Goal: Find specific page/section: Find specific page/section

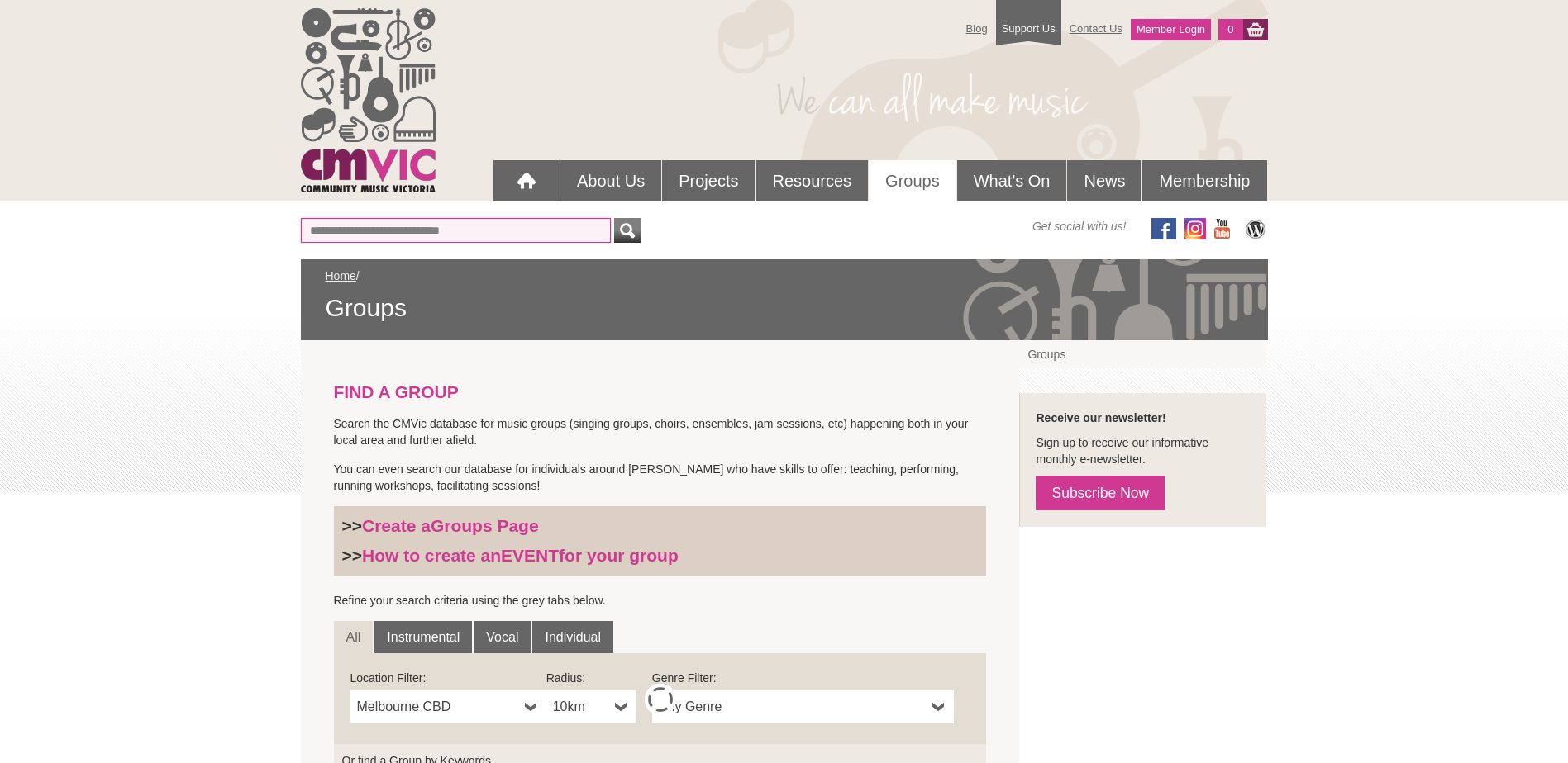
click at [366, 231] on input "Or find a Group by Keywords" at bounding box center [456, 231] width 310 height 25
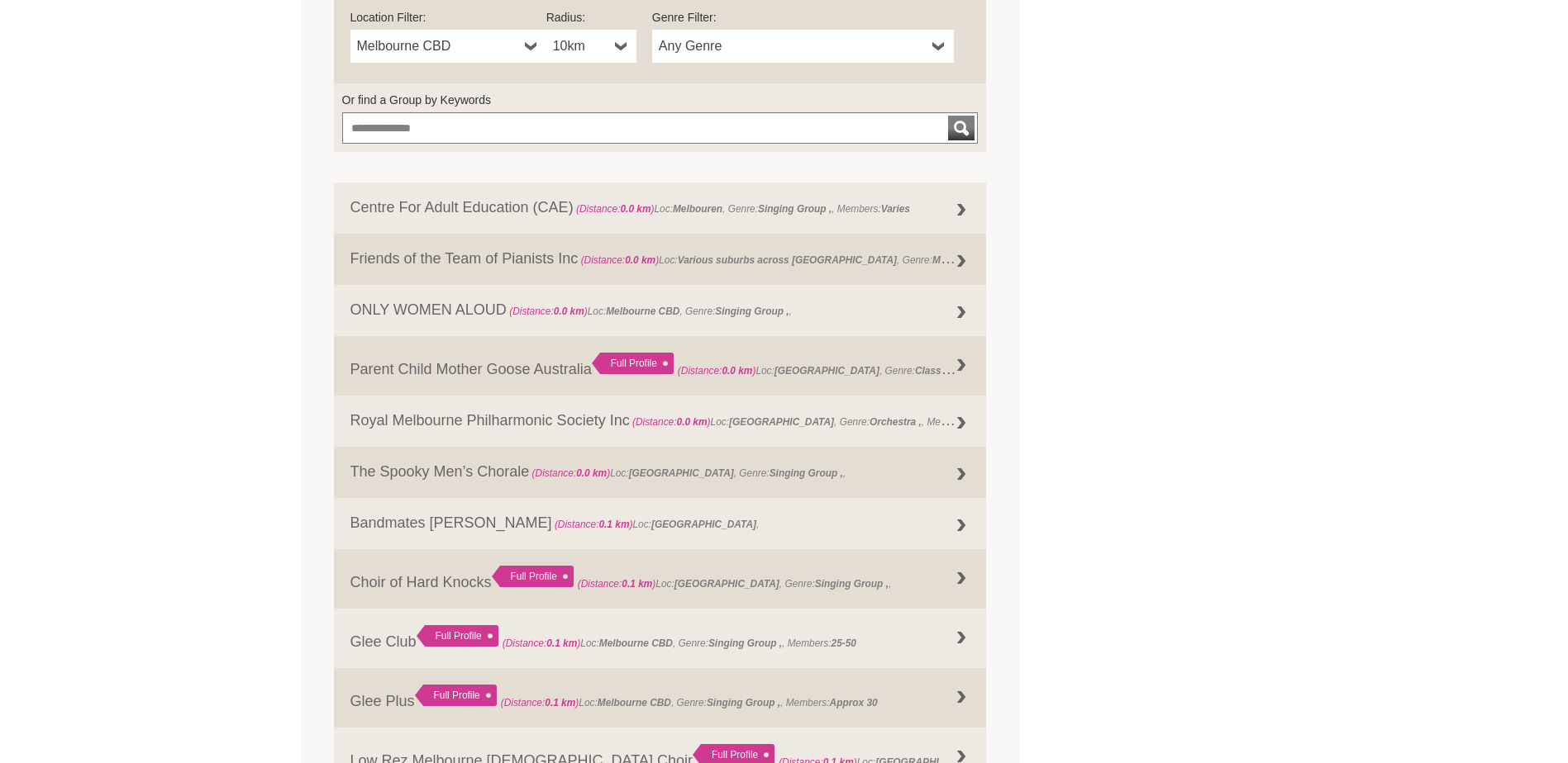
scroll to position [248, 0]
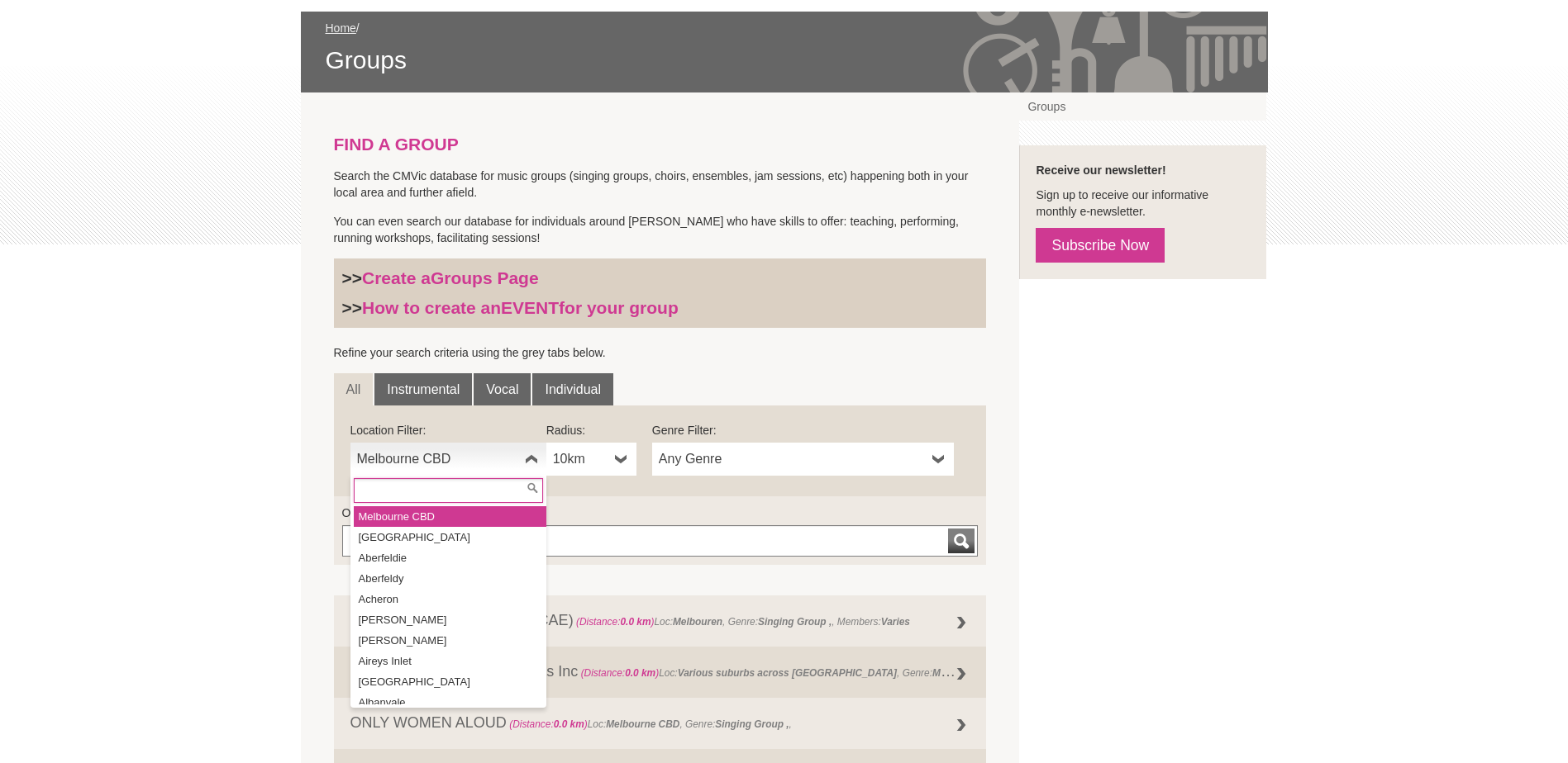
click at [478, 460] on span "Melbourne CBD" at bounding box center [437, 459] width 161 height 20
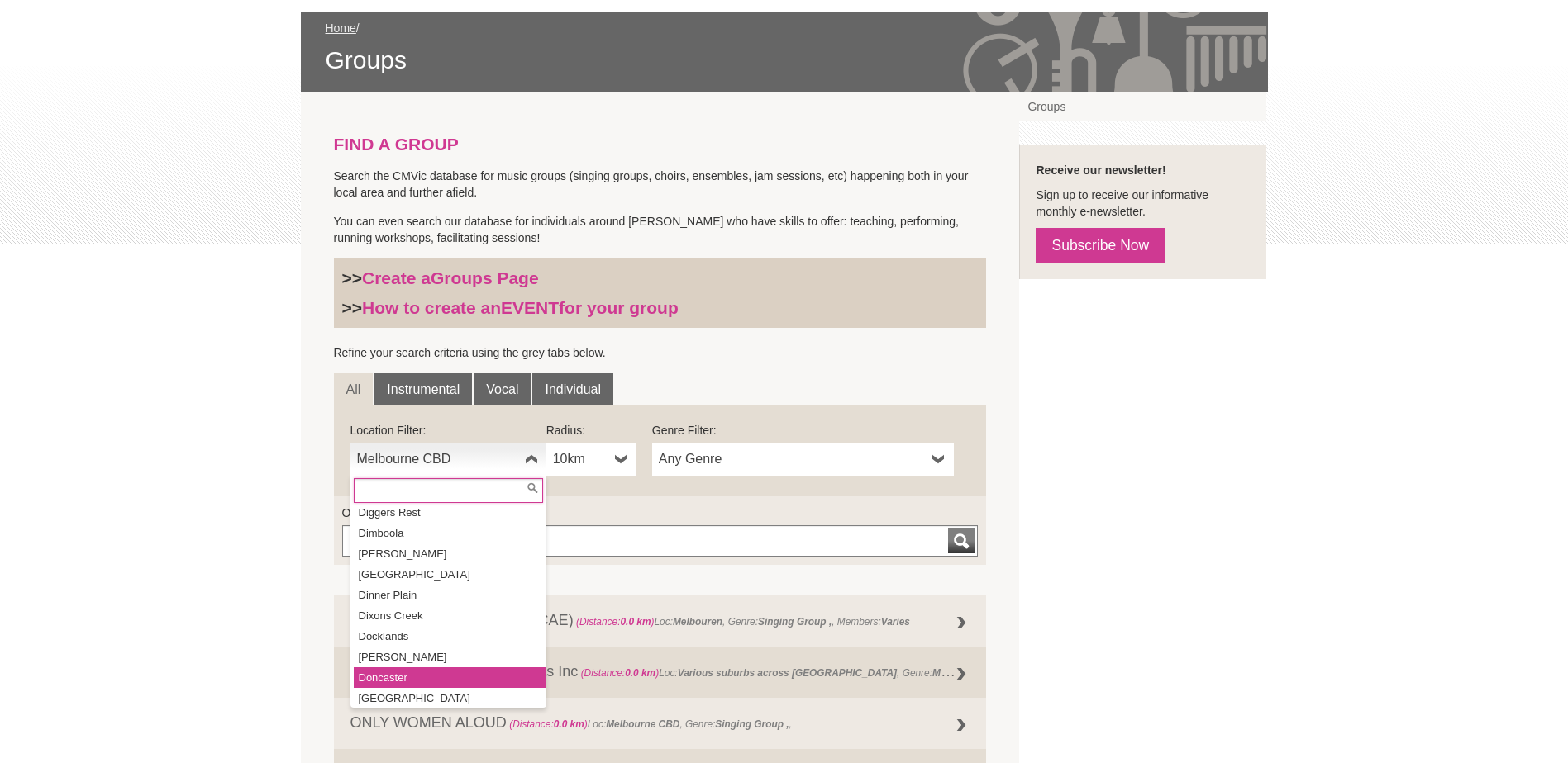
click at [425, 668] on li "Doncaster" at bounding box center [450, 677] width 193 height 21
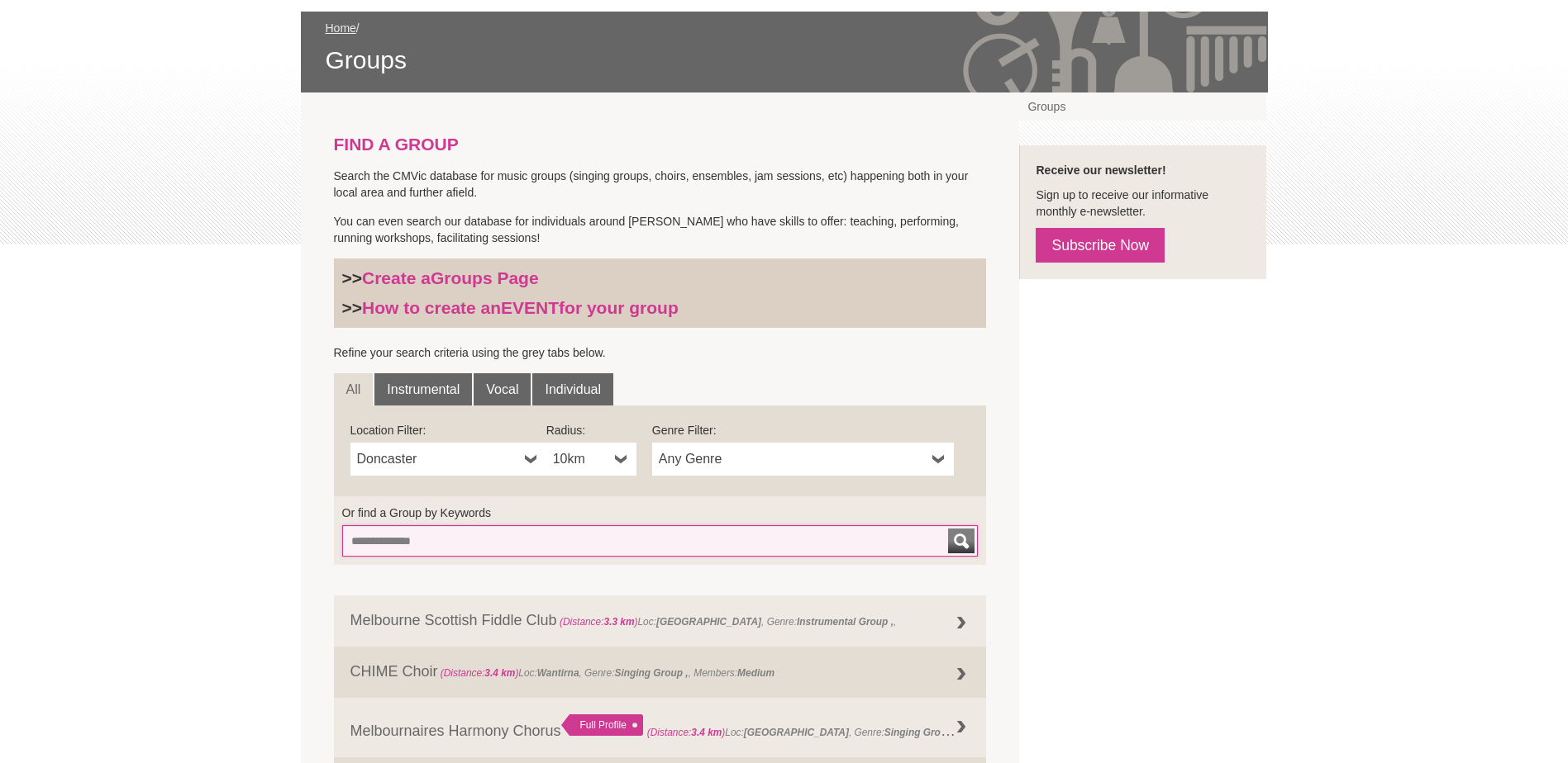
click at [588, 546] on input "Or find a Group by Keywords" at bounding box center [661, 540] width 636 height 32
type input "*****"
click at [948, 529] on button "submit" at bounding box center [961, 541] width 26 height 25
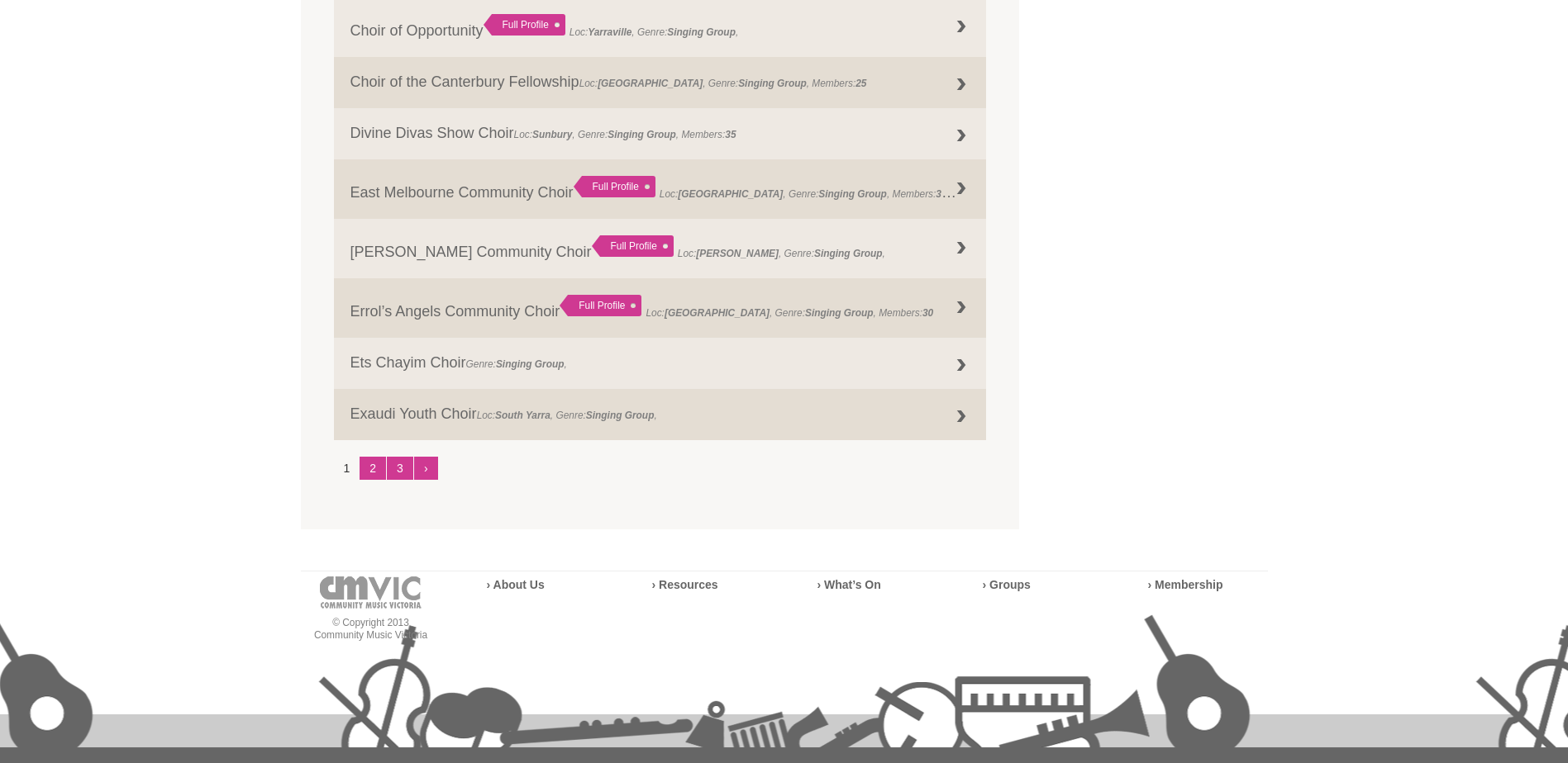
scroll to position [2066, 0]
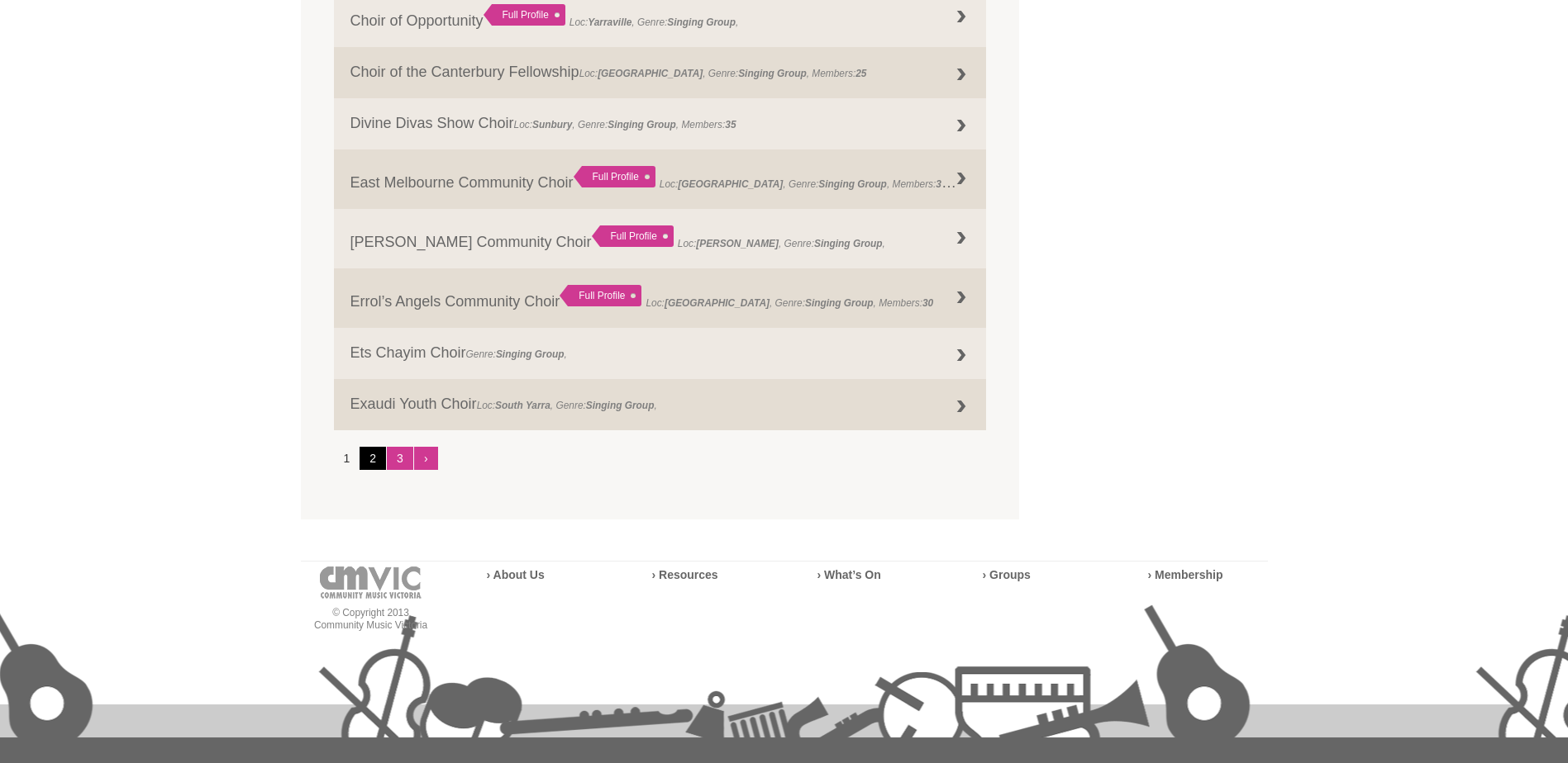
click at [374, 460] on link "2" at bounding box center [372, 459] width 26 height 23
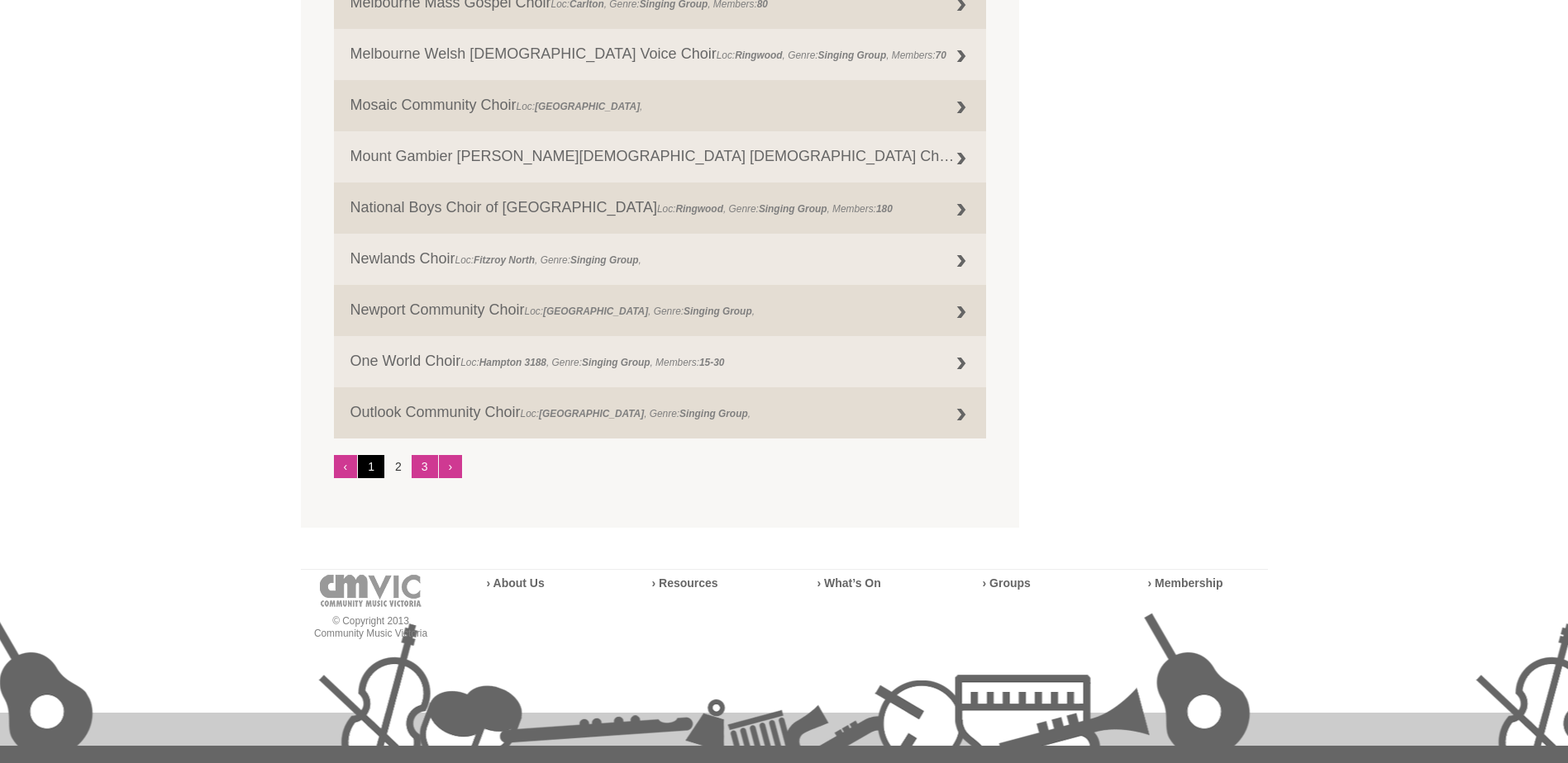
click at [371, 463] on link "1" at bounding box center [370, 467] width 26 height 23
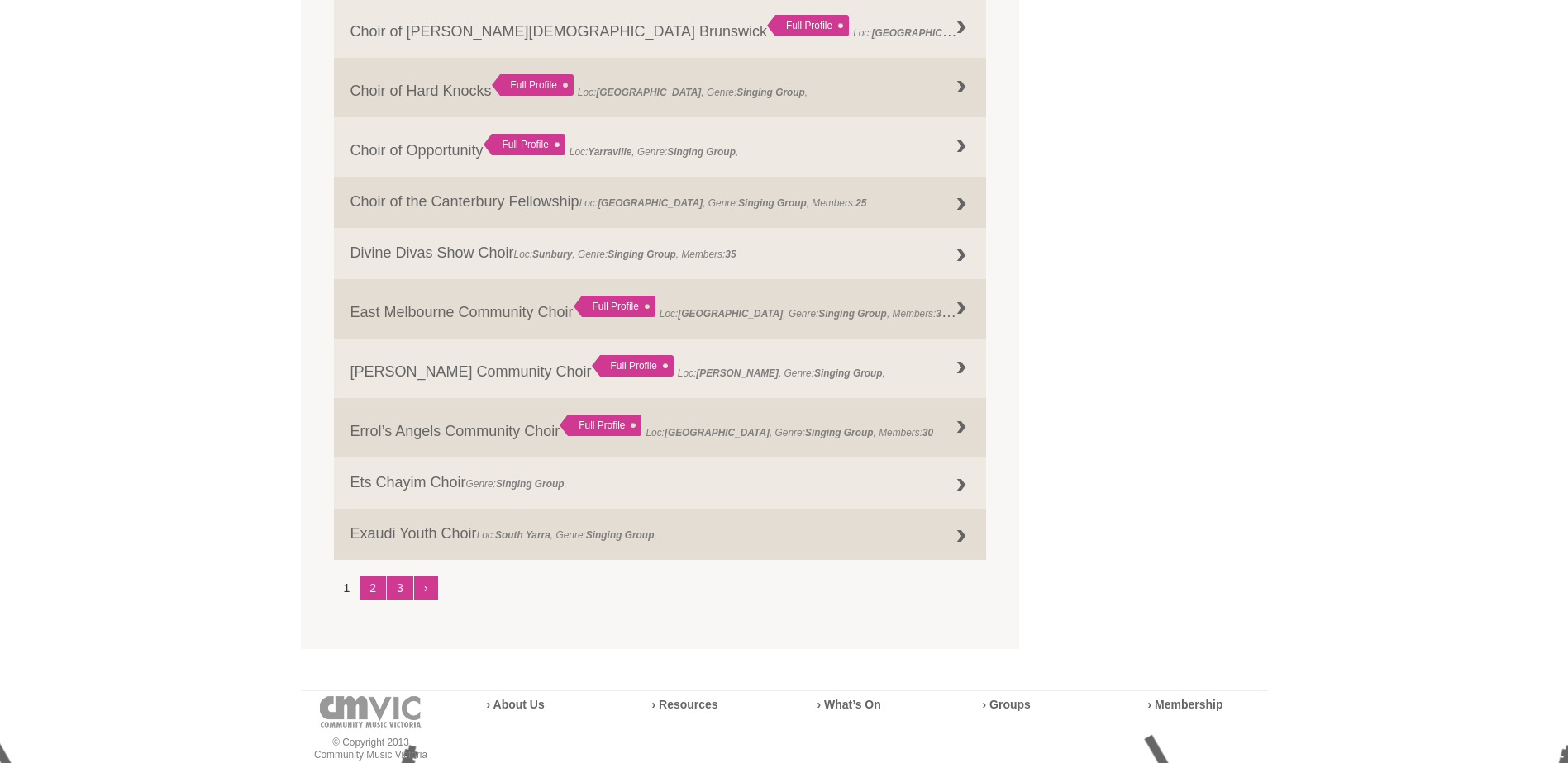
scroll to position [1983, 0]
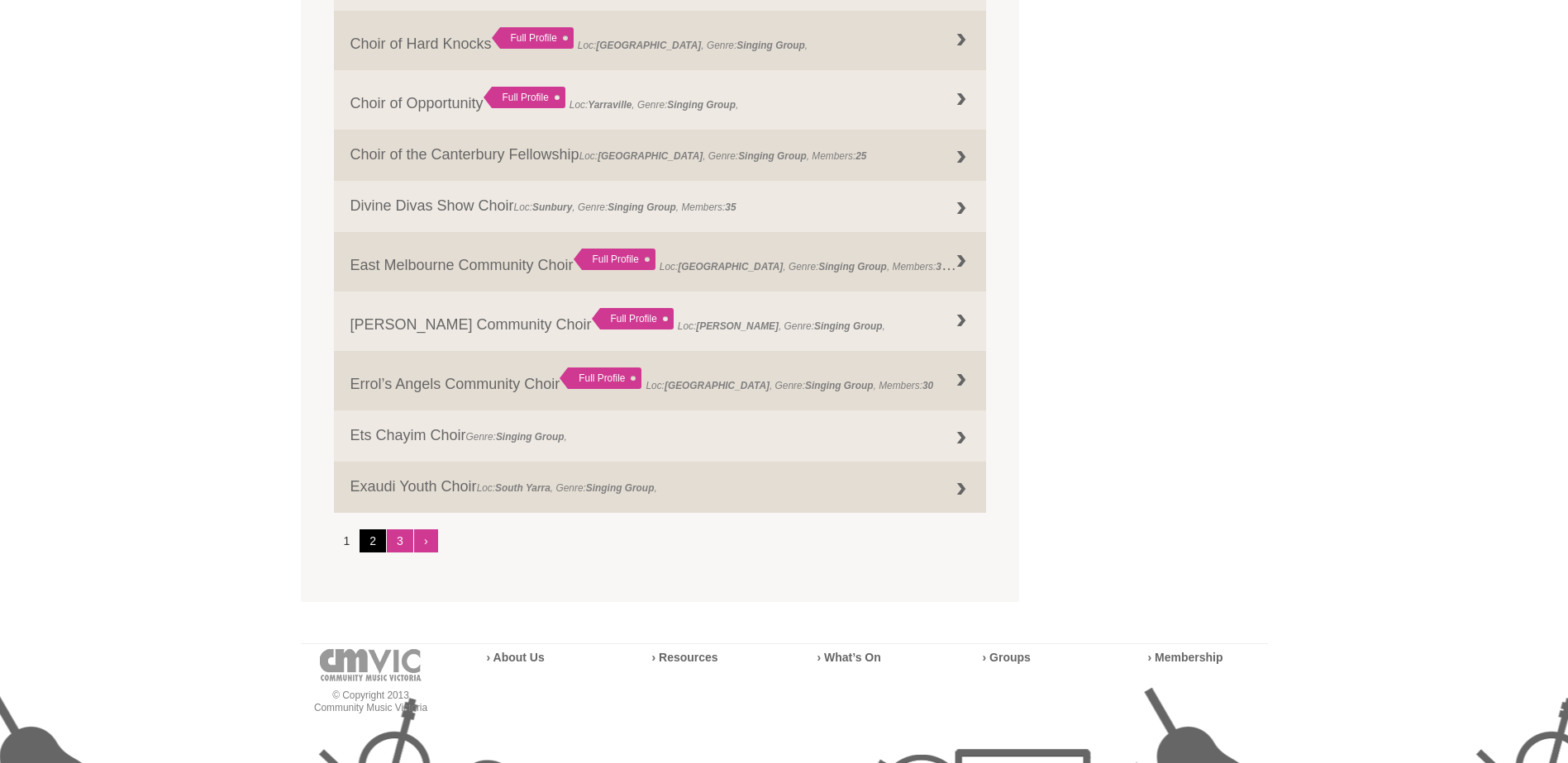
click at [364, 541] on link "2" at bounding box center [372, 541] width 26 height 23
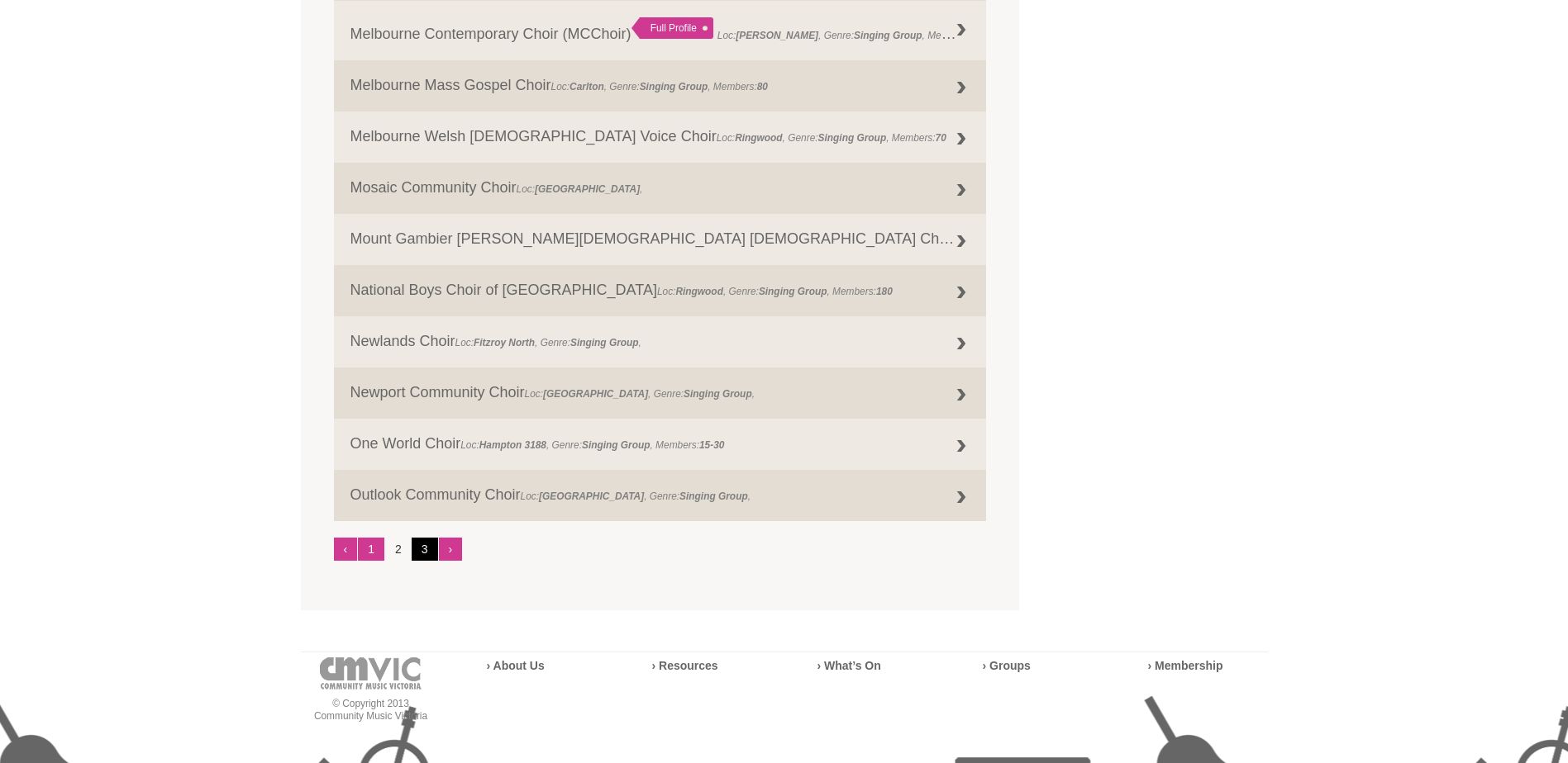
click at [421, 548] on link "3" at bounding box center [424, 550] width 26 height 23
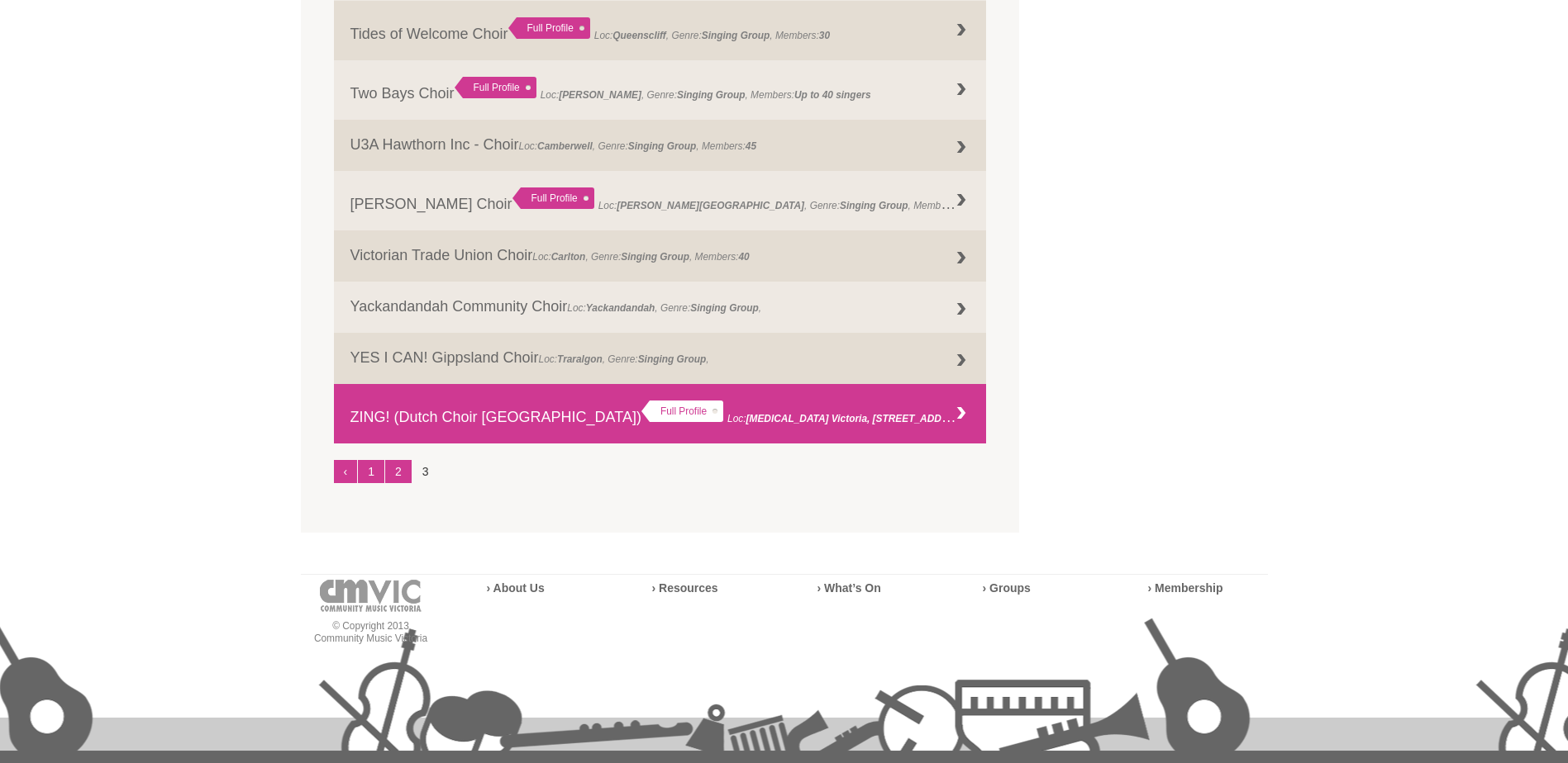
scroll to position [1801, 0]
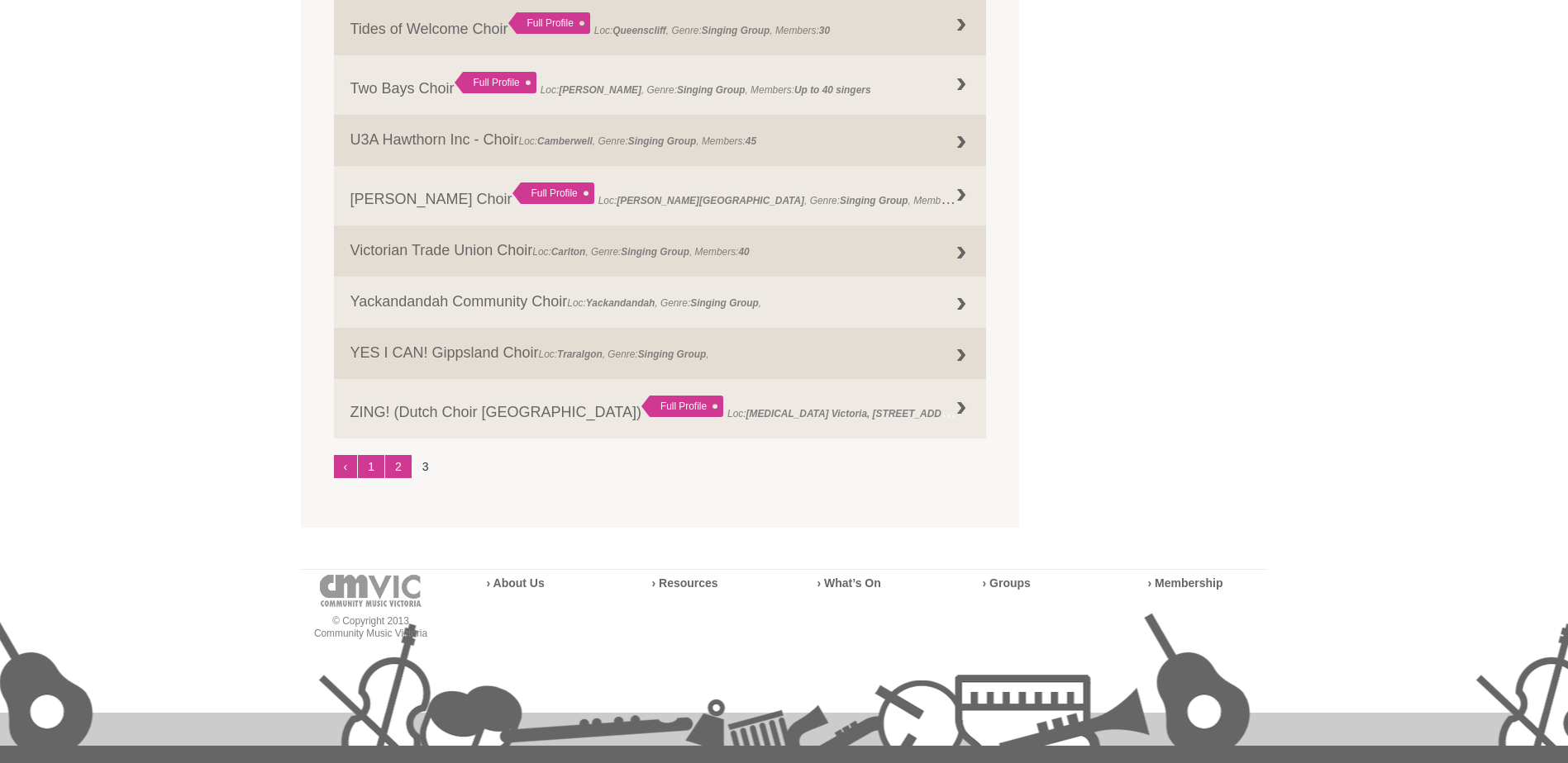
click at [423, 465] on li "3" at bounding box center [425, 467] width 26 height 23
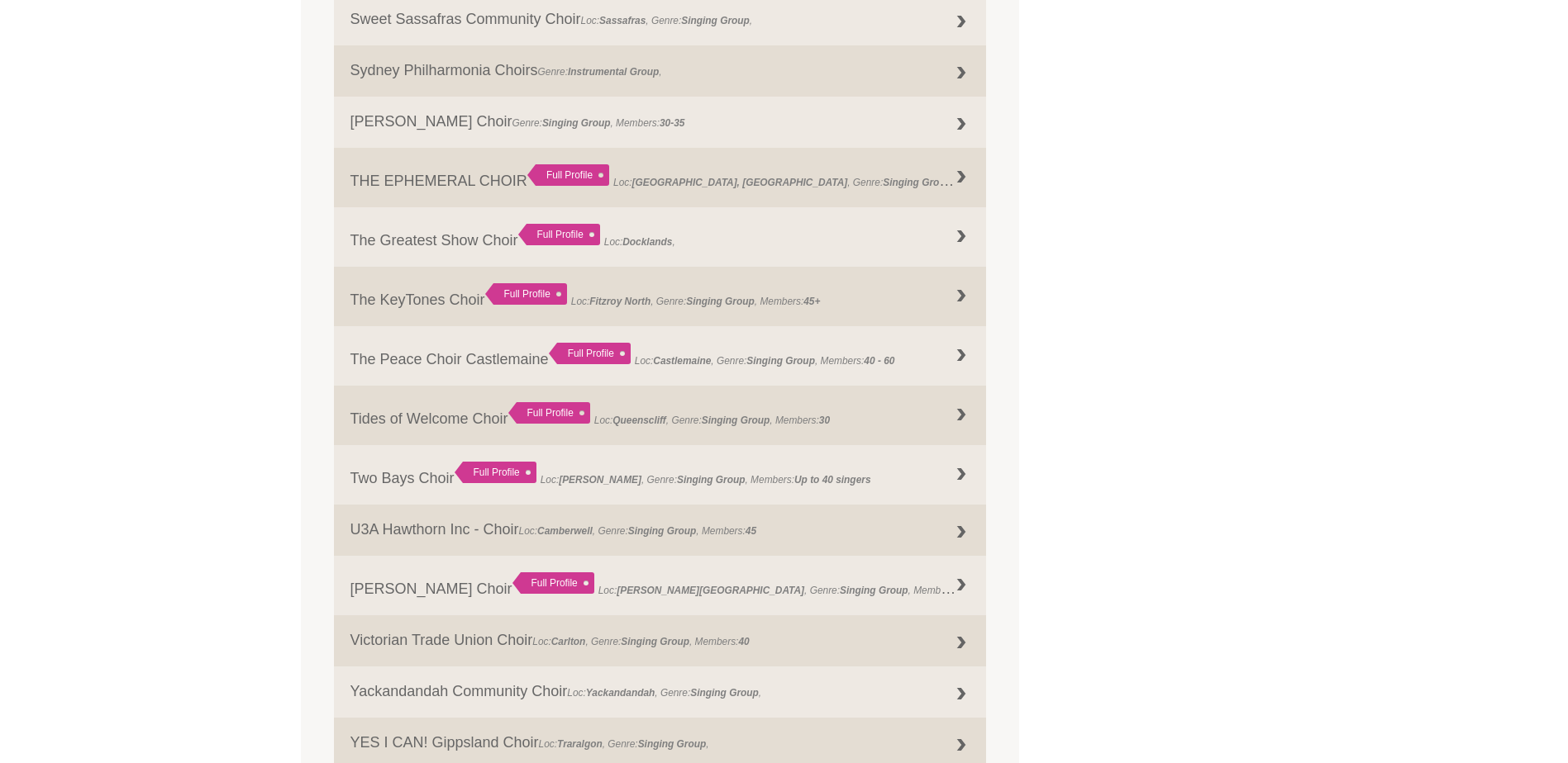
scroll to position [1388, 0]
